Goal: Task Accomplishment & Management: Complete application form

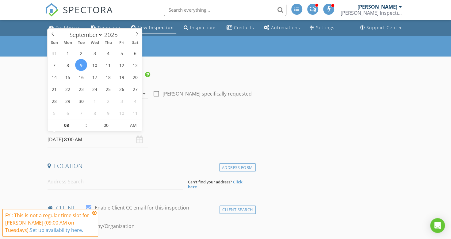
click at [101, 133] on input "[DATE] 8:00 AM" at bounding box center [98, 139] width 100 height 15
type input "[DATE] 9:00 AM"
type input "09"
click at [84, 120] on span at bounding box center [83, 122] width 4 height 6
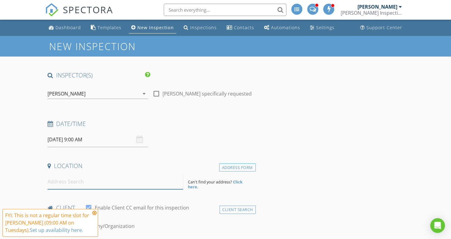
click at [67, 180] on input at bounding box center [116, 181] width 136 height 15
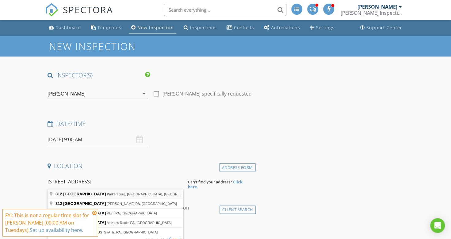
type input "[STREET_ADDRESS]"
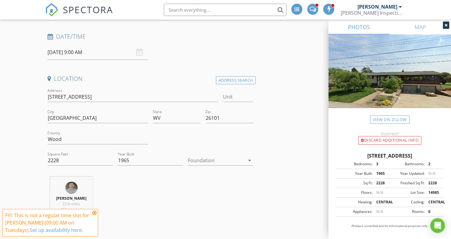
scroll to position [93, 0]
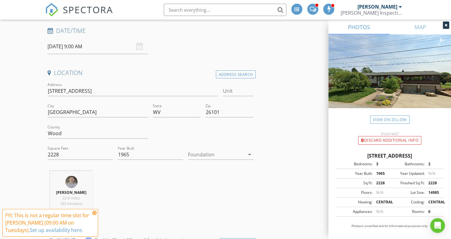
click at [223, 154] on div at bounding box center [216, 154] width 57 height 10
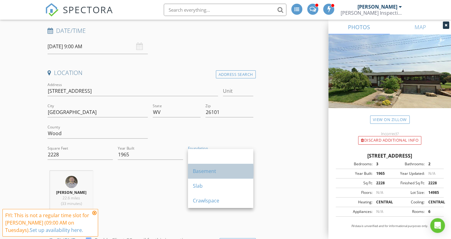
click at [214, 172] on div "Basement" at bounding box center [220, 170] width 55 height 7
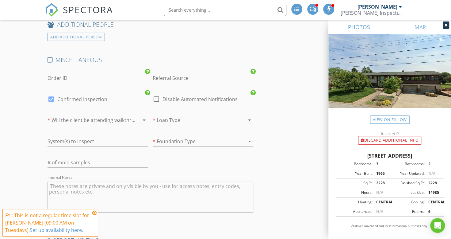
scroll to position [850, 0]
click at [197, 137] on div at bounding box center [194, 141] width 83 height 10
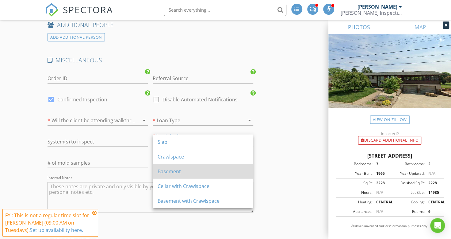
click at [172, 172] on div "Basement" at bounding box center [203, 170] width 90 height 7
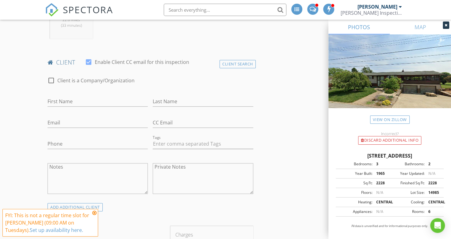
scroll to position [271, 0]
click at [110, 101] on input "First Name" at bounding box center [98, 101] width 100 height 10
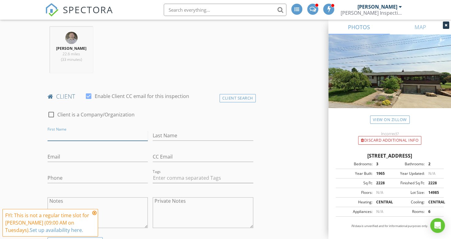
scroll to position [236, 0]
type input "[PERSON_NAME]"
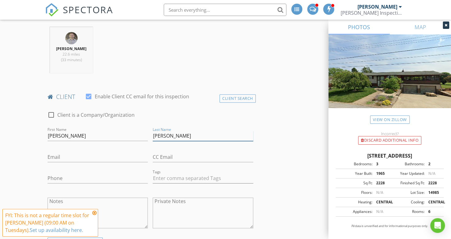
type input "[PERSON_NAME]"
click at [96, 154] on input "regannicoleb1980" at bounding box center [98, 157] width 100 height 10
type input "[EMAIL_ADDRESS][DOMAIN_NAME]"
click at [84, 174] on input "Phone" at bounding box center [98, 178] width 100 height 10
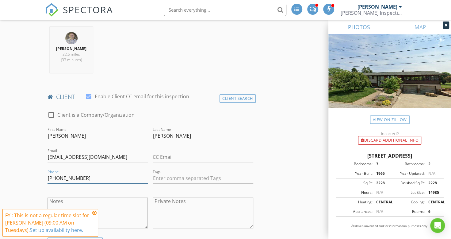
type input "[PHONE_NUMBER]"
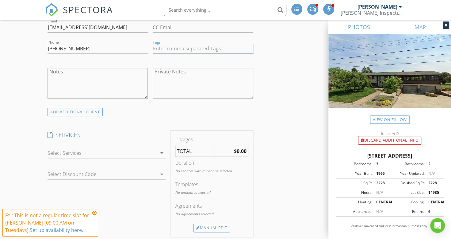
scroll to position [366, 0]
click at [162, 149] on icon "arrow_drop_down" at bounding box center [161, 152] width 7 height 7
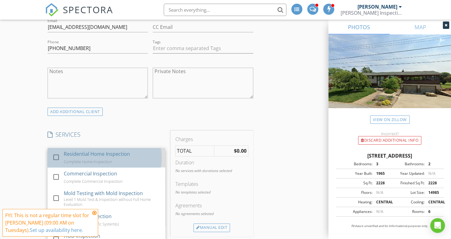
click at [109, 150] on div "Residential Home Inspection" at bounding box center [97, 153] width 66 height 7
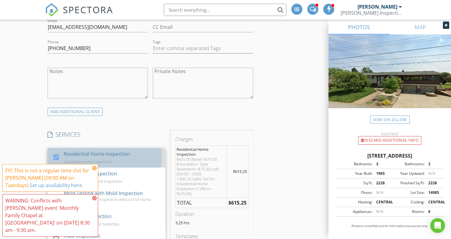
click at [105, 153] on div "Residential Home Inspection" at bounding box center [97, 153] width 66 height 7
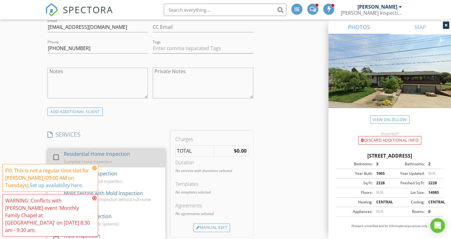
click at [104, 156] on div "Residential Home Inspection" at bounding box center [97, 153] width 66 height 7
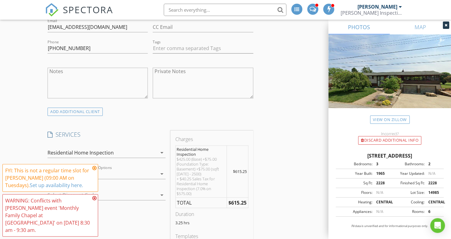
click at [93, 170] on icon at bounding box center [94, 167] width 4 height 5
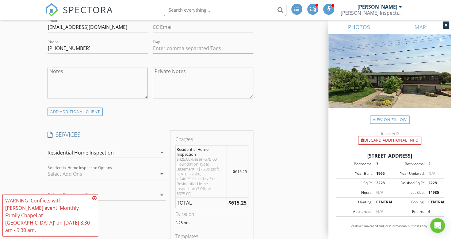
click at [93, 200] on icon at bounding box center [94, 197] width 4 height 5
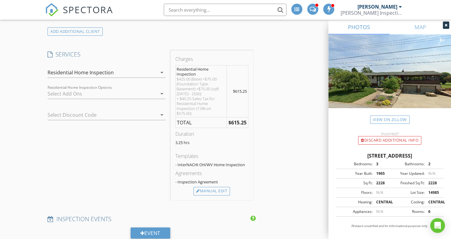
scroll to position [446, 0]
click at [204, 87] on div "$425.00 (Base) +$75.00 (Foundation Type: Basement) +$75.00 (sqft 2000 - 2500) +…" at bounding box center [201, 95] width 49 height 39
click at [216, 188] on div "Manual Edit" at bounding box center [211, 190] width 36 height 9
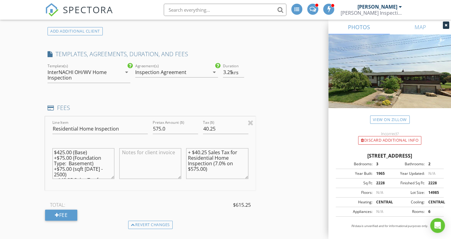
click at [67, 162] on textarea "$425.00 (Base) +$75.00 (Foundation Type: Basement) +$75.00 (sqft 2000 - 2500) +…" at bounding box center [83, 163] width 62 height 31
click at [64, 173] on textarea "$425.00 (Base) +$75.00 (Foundation Type: Basement) +$75.00 (sqft 2000 - 2500) +…" at bounding box center [83, 163] width 62 height 31
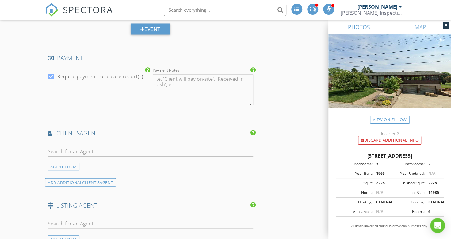
scroll to position [678, 0]
type textarea "$425.00 (Base) +$75.00 (Foundation Type: Basement) +$75.00 (sqft [DATE] - 2500 …"
click at [179, 147] on input "text" at bounding box center [150, 151] width 205 height 10
type input "f"
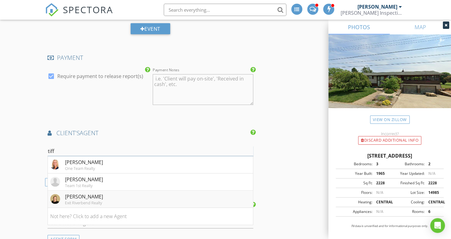
type input "tiff"
click at [97, 197] on div "[PERSON_NAME]" at bounding box center [84, 196] width 38 height 7
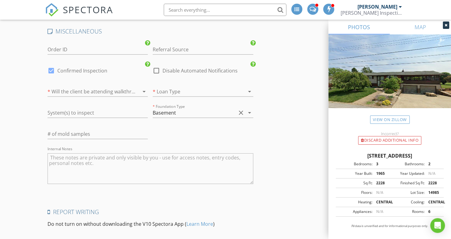
scroll to position [1068, 0]
click at [52, 67] on div at bounding box center [51, 70] width 10 height 10
checkbox input "false"
checkbox input "true"
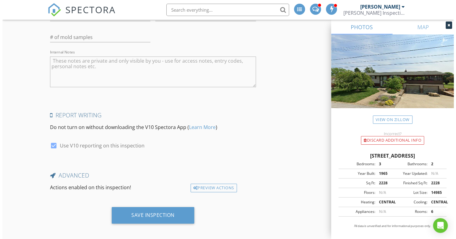
scroll to position [1165, 0]
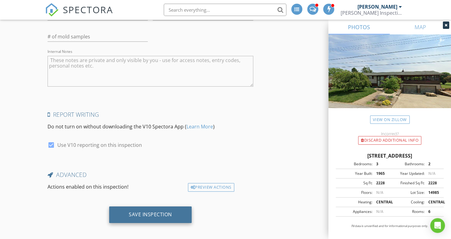
click at [145, 211] on div "Save Inspection" at bounding box center [150, 214] width 43 height 6
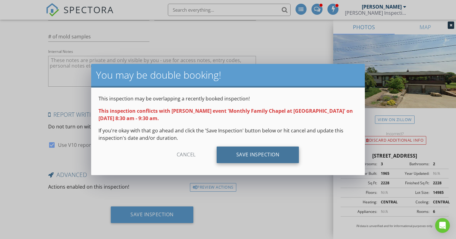
click at [259, 153] on div "Save Inspection" at bounding box center [257, 154] width 82 height 17
